Goal: Find specific page/section: Find specific page/section

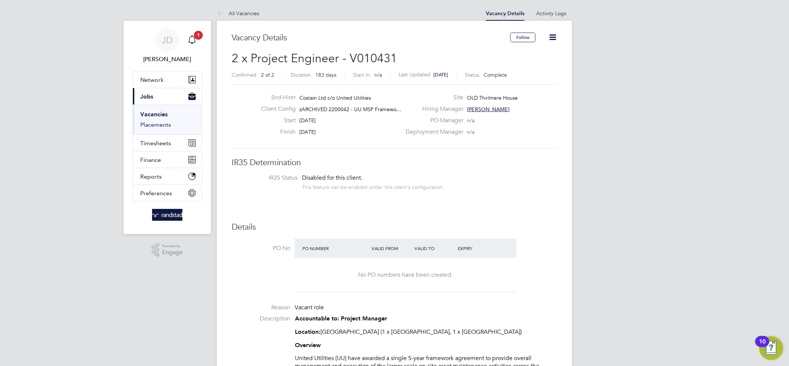
click at [160, 124] on link "Placements" at bounding box center [155, 124] width 31 height 7
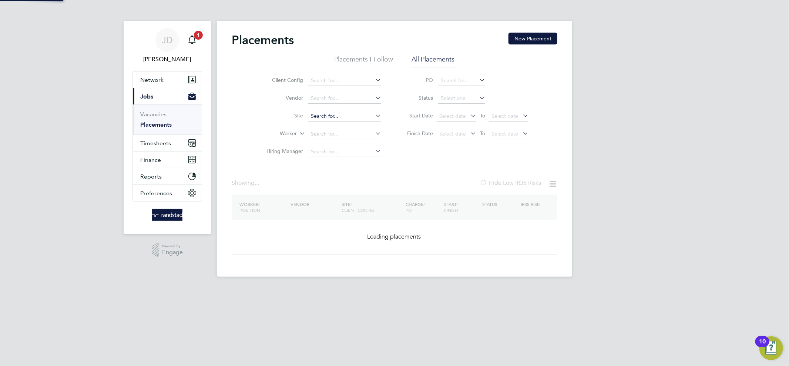
click at [332, 117] on input at bounding box center [344, 116] width 73 height 10
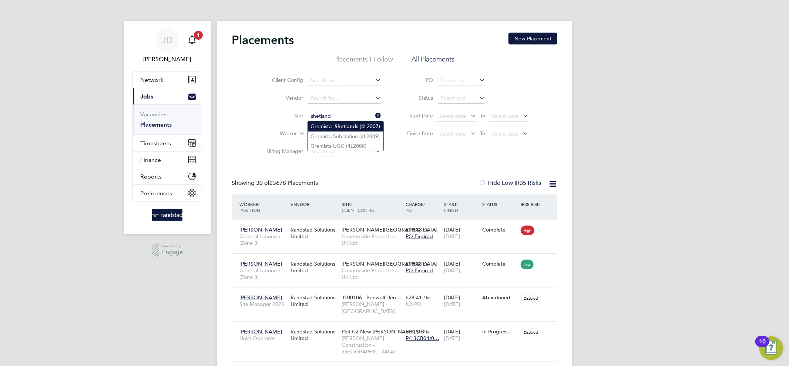
type input "Gremista - Shetlands (4L2007)"
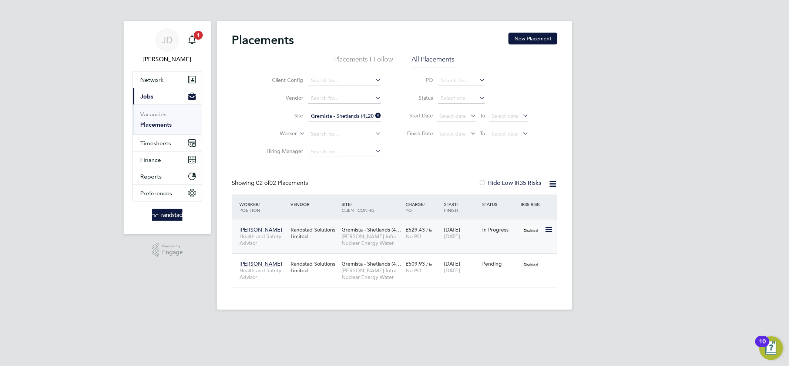
click at [487, 242] on div "Michael Ward Health and Safety Advisor Randstad Solutions Limited Gremista - Sh…" at bounding box center [395, 236] width 326 height 34
click at [467, 245] on div "Michael Ward Health and Safety Advisor Randstad Solutions Limited Gremista - Sh…" at bounding box center [395, 236] width 326 height 34
click at [550, 226] on icon at bounding box center [547, 229] width 7 height 9
click at [399, 227] on span "Gremista - Shetlands (4…" at bounding box center [372, 229] width 60 height 7
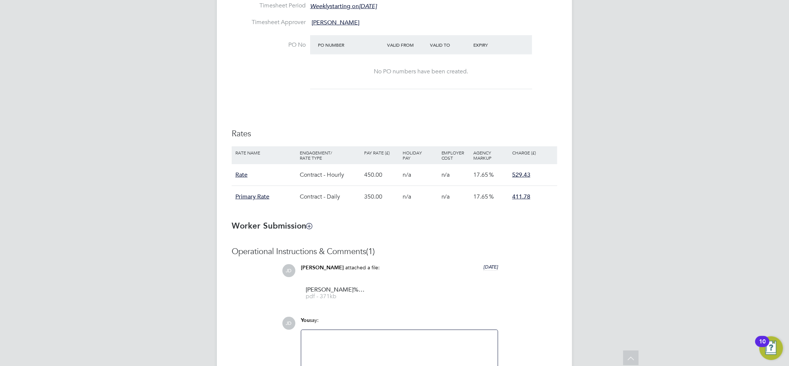
scroll to position [376, 0]
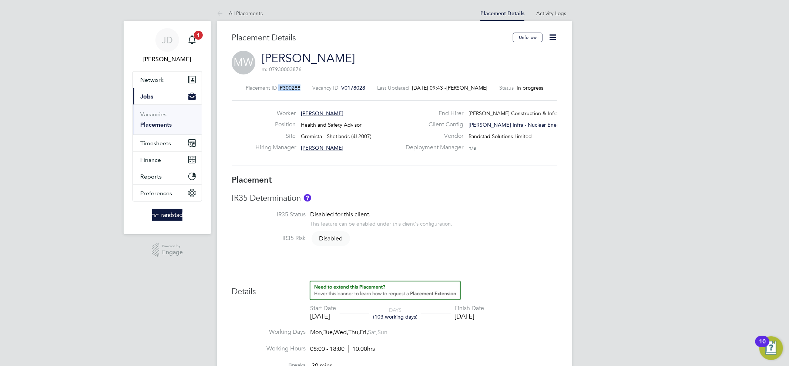
drag, startPoint x: 300, startPoint y: 88, endPoint x: 238, endPoint y: 86, distance: 62.2
click at [238, 86] on div "Placement ID P300288 Vacancy ID V0178028 Last Updated [DATE] 09:43 - [PERSON_NA…" at bounding box center [395, 87] width 326 height 7
drag, startPoint x: 238, startPoint y: 86, endPoint x: 296, endPoint y: 88, distance: 58.5
click at [296, 88] on div "Placement ID P300288 Vacancy ID V0178028 Last Updated [DATE] 09:43 - [PERSON_NA…" at bounding box center [395, 87] width 326 height 7
copy div "P300288"
